Goal: Task Accomplishment & Management: Use online tool/utility

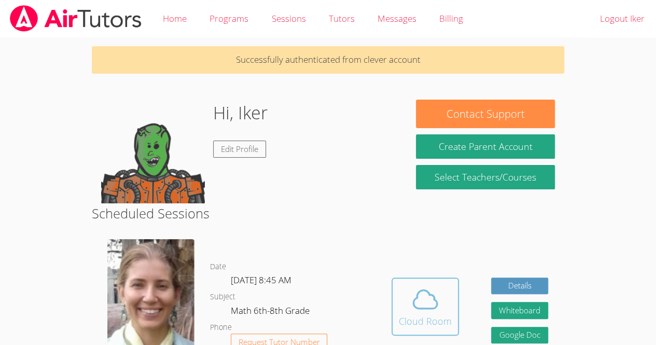
click at [415, 297] on icon at bounding box center [425, 299] width 24 height 18
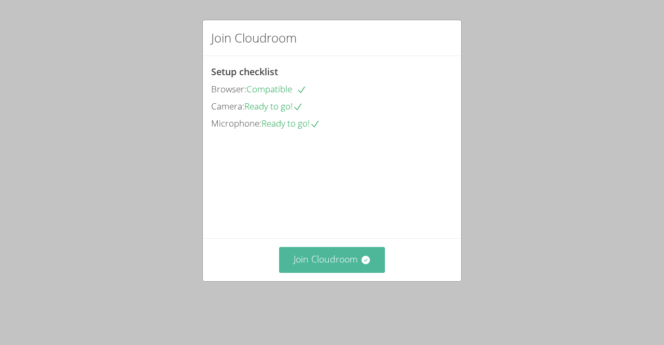
click at [348, 270] on button "Join Cloudroom" at bounding box center [332, 259] width 106 height 25
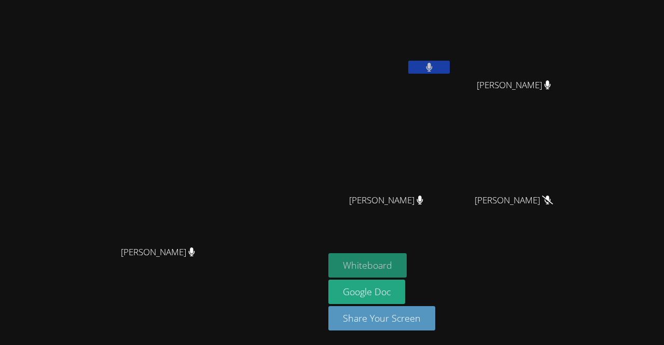
click at [406, 264] on button "Whiteboard" at bounding box center [367, 265] width 78 height 24
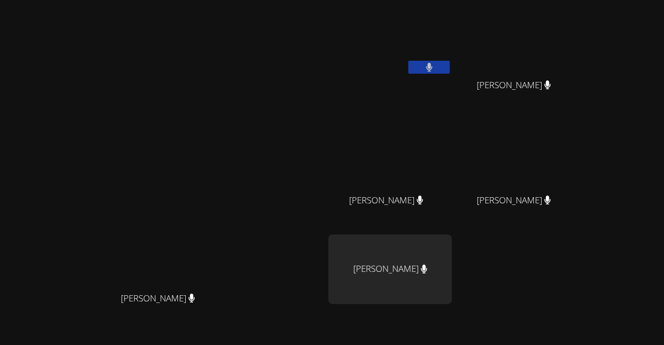
click at [450, 62] on button at bounding box center [428, 67] width 41 height 13
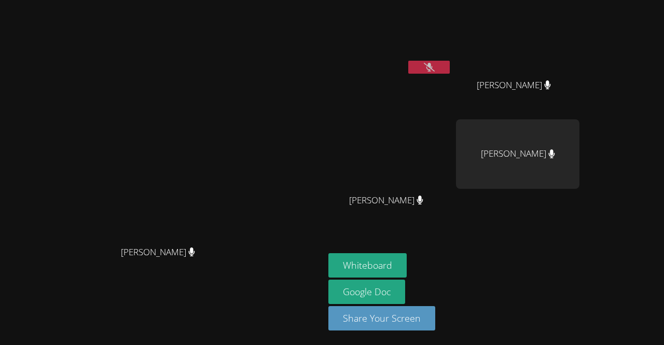
click at [452, 78] on div "[PERSON_NAME]" at bounding box center [389, 59] width 123 height 111
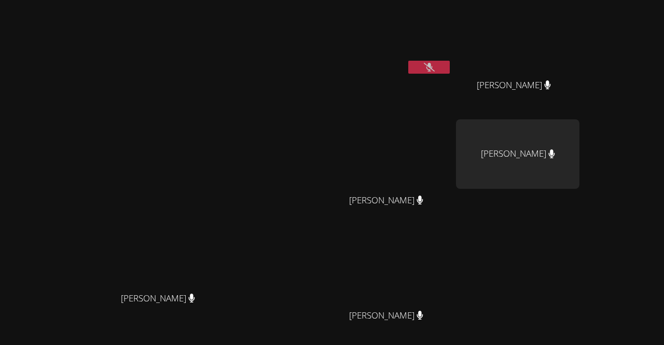
click at [434, 64] on icon at bounding box center [429, 67] width 11 height 9
click at [432, 67] on icon at bounding box center [429, 67] width 7 height 9
click at [434, 67] on icon at bounding box center [429, 67] width 11 height 9
click at [432, 68] on icon at bounding box center [429, 67] width 6 height 9
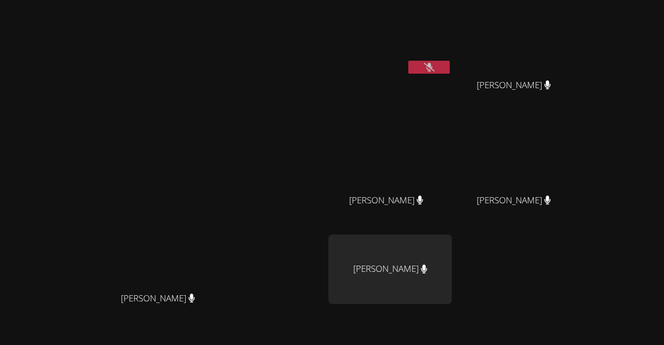
click at [450, 66] on button at bounding box center [428, 67] width 41 height 13
click at [450, 63] on button at bounding box center [428, 67] width 41 height 13
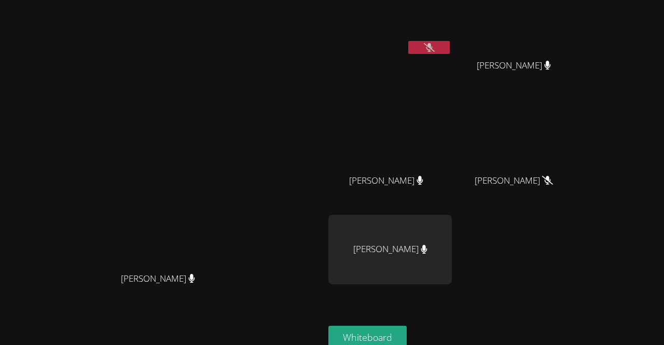
click at [450, 46] on button at bounding box center [428, 47] width 41 height 13
click at [432, 43] on icon at bounding box center [429, 47] width 6 height 9
click at [579, 123] on video at bounding box center [517, 134] width 123 height 69
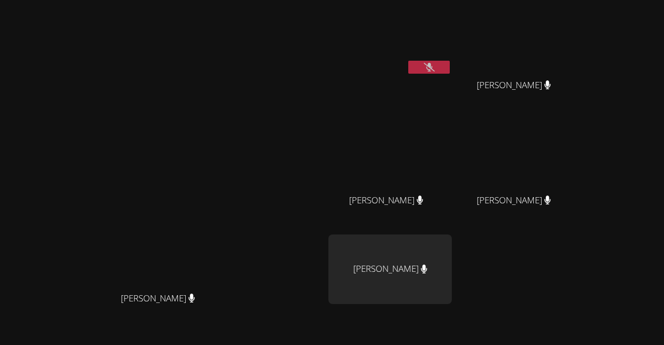
click at [452, 60] on video at bounding box center [389, 38] width 123 height 69
click at [450, 64] on button at bounding box center [428, 67] width 41 height 13
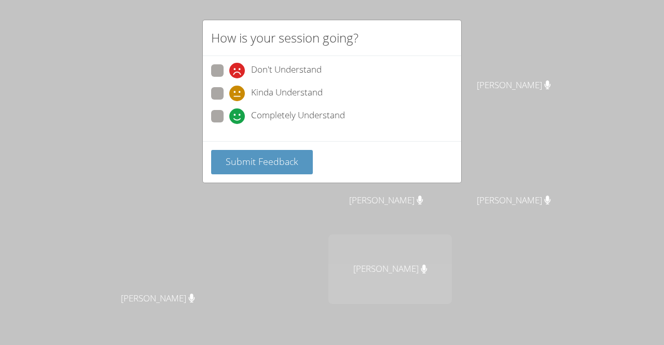
click at [231, 111] on icon at bounding box center [237, 116] width 16 height 16
click at [231, 111] on input "Completely Understand" at bounding box center [233, 114] width 9 height 9
radio input "true"
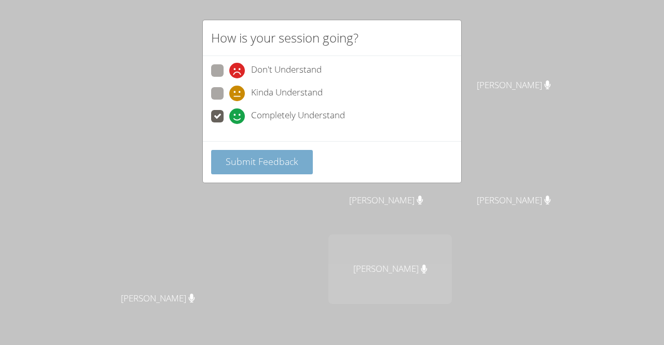
click at [254, 156] on span "Submit Feedback" at bounding box center [262, 161] width 73 height 12
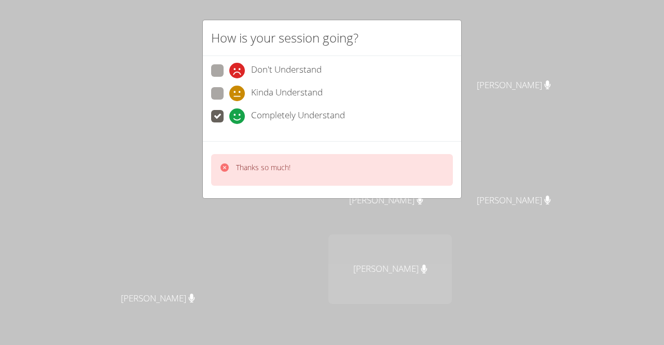
click at [254, 156] on div "Thanks so much!" at bounding box center [332, 170] width 242 height 32
click at [238, 116] on icon at bounding box center [237, 116] width 16 height 16
click at [238, 116] on input "Completely Understand" at bounding box center [233, 114] width 9 height 9
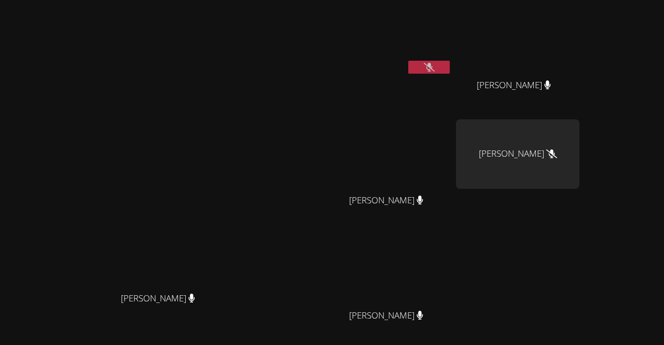
click at [434, 66] on icon at bounding box center [429, 67] width 11 height 9
click at [432, 65] on icon at bounding box center [429, 67] width 6 height 9
click at [434, 64] on icon at bounding box center [429, 67] width 11 height 9
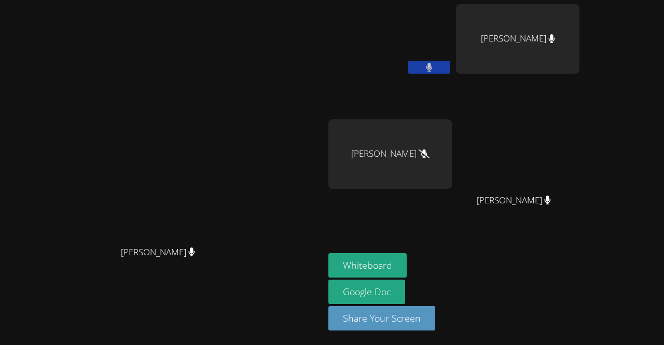
click at [534, 185] on div "[PERSON_NAME] [PERSON_NAME] Asdry [PERSON_NAME] [PERSON_NAME] [PERSON_NAME]" at bounding box center [453, 117] width 251 height 226
